Goal: Information Seeking & Learning: Learn about a topic

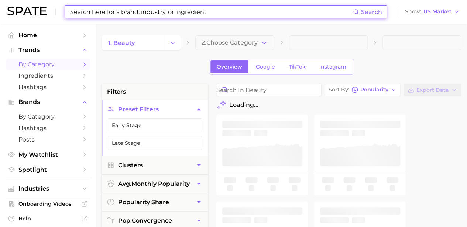
click at [265, 13] on input at bounding box center [211, 12] width 284 height 13
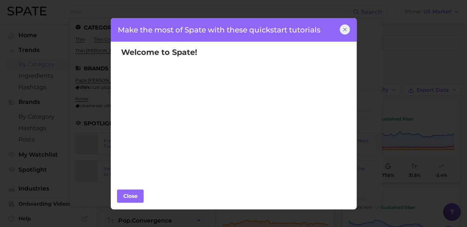
click at [349, 29] on div at bounding box center [345, 29] width 10 height 10
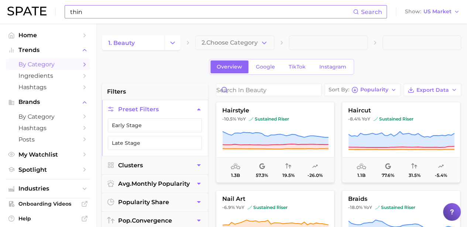
click at [171, 14] on input "thin" at bounding box center [211, 12] width 284 height 13
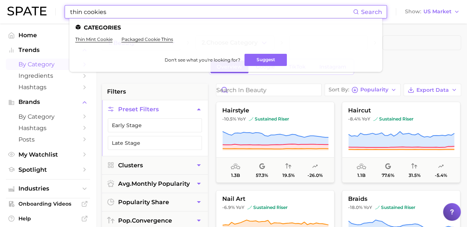
click at [86, 11] on input "thin cookies" at bounding box center [211, 12] width 284 height 13
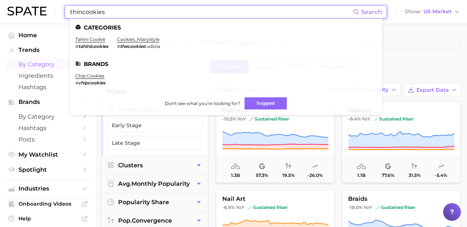
type input "thincookies"
click at [250, 105] on button "Suggest" at bounding box center [265, 103] width 42 height 12
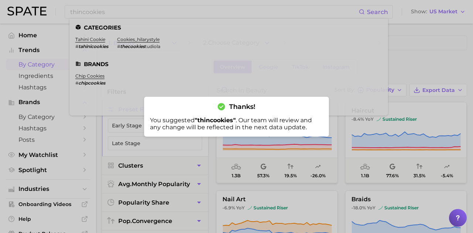
click at [59, 131] on div at bounding box center [236, 116] width 473 height 233
